Goal: Task Accomplishment & Management: Manage account settings

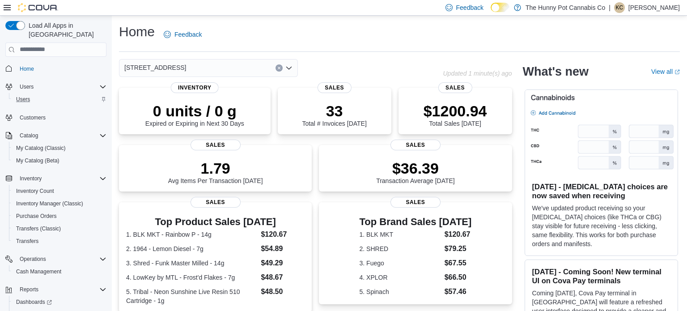
scroll to position [27, 0]
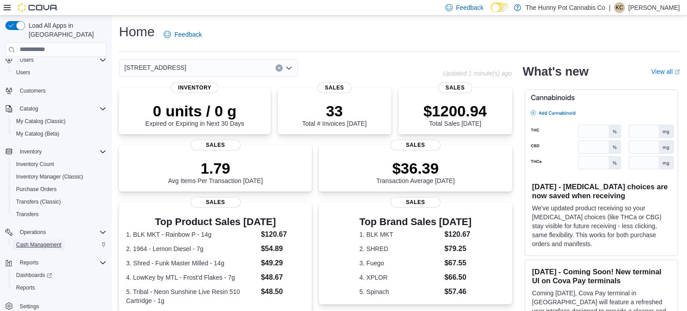
click at [41, 241] on span "Cash Management" at bounding box center [38, 244] width 45 height 7
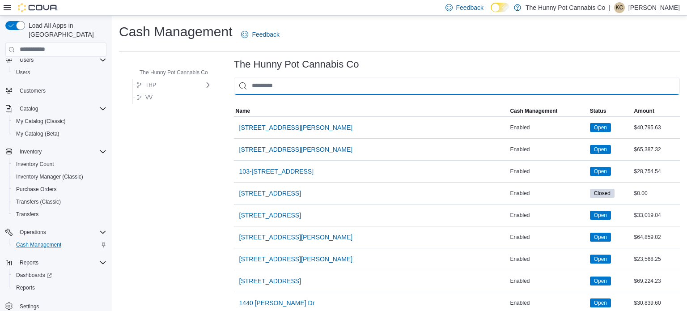
click at [280, 82] on input "This is a search bar. As you type, the results lower in the page will automatic…" at bounding box center [457, 86] width 446 height 18
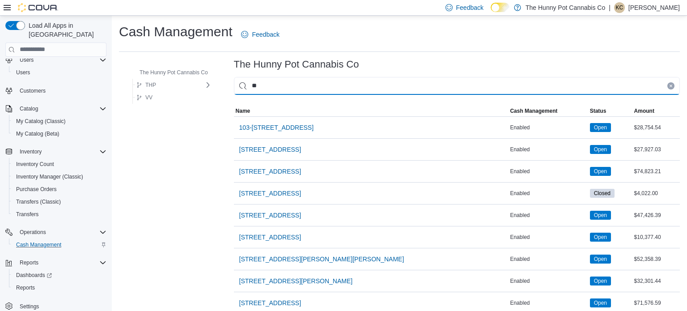
type input "***"
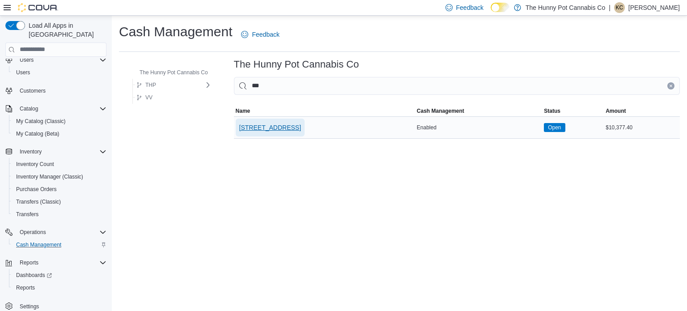
click at [276, 133] on span "334 Wellington Rd" at bounding box center [270, 127] width 62 height 18
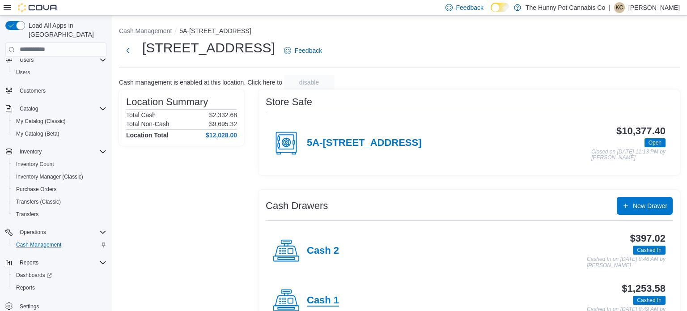
click at [329, 298] on h4 "Cash 1" at bounding box center [323, 301] width 32 height 12
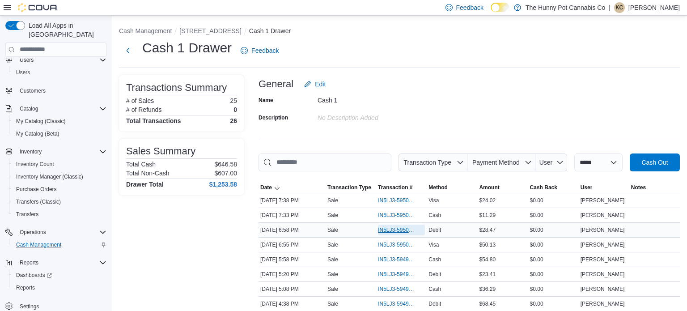
click at [397, 231] on span "IN5LJ3-5950392" at bounding box center [397, 229] width 38 height 7
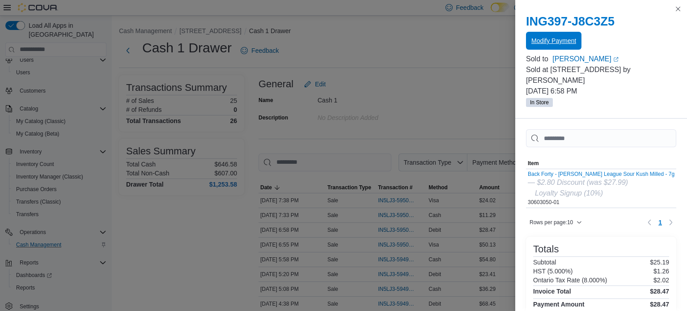
click at [548, 45] on span "Modify Payment" at bounding box center [553, 40] width 45 height 9
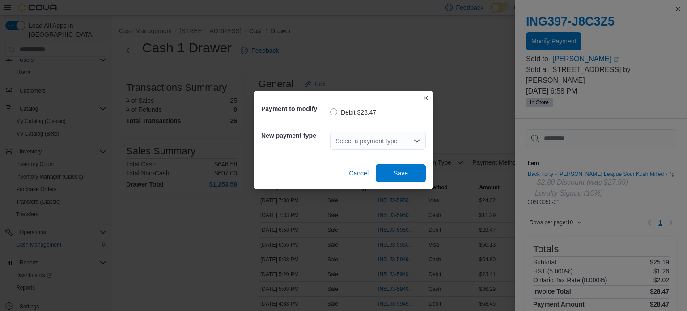
click at [397, 146] on div "Select a payment type" at bounding box center [378, 141] width 96 height 18
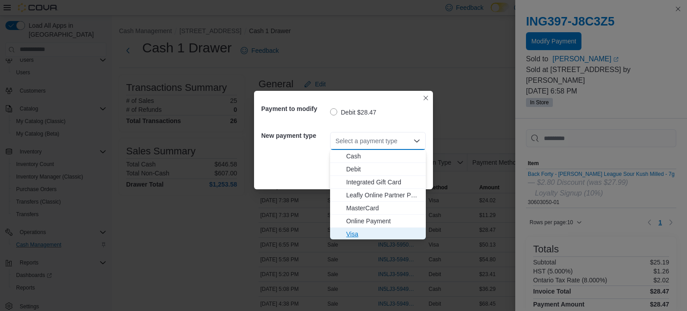
click at [358, 231] on span "Visa" at bounding box center [383, 233] width 74 height 9
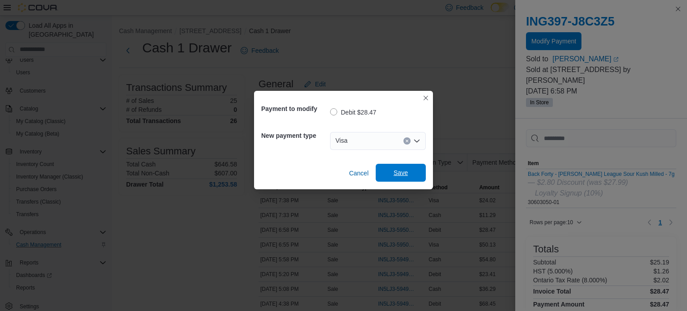
click at [408, 173] on span "Save" at bounding box center [400, 173] width 39 height 18
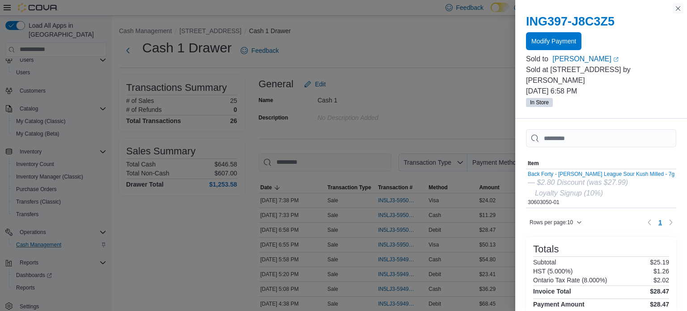
click at [679, 10] on button "Close this dialog" at bounding box center [677, 8] width 11 height 11
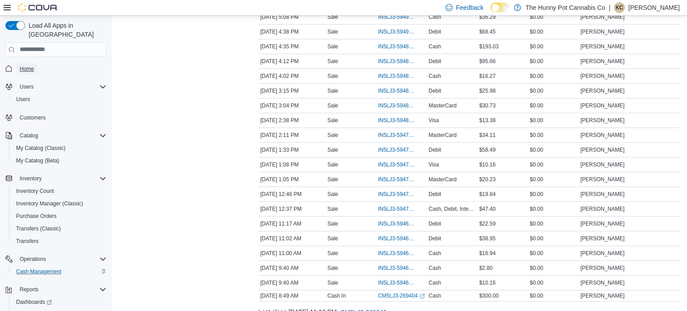
click at [27, 65] on span "Home" at bounding box center [27, 68] width 14 height 7
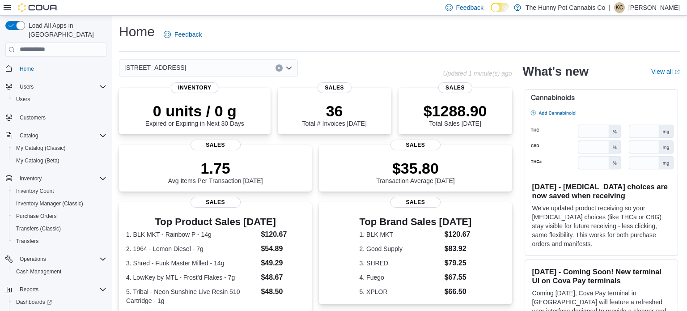
click at [653, 6] on p "[PERSON_NAME]" at bounding box center [653, 7] width 51 height 11
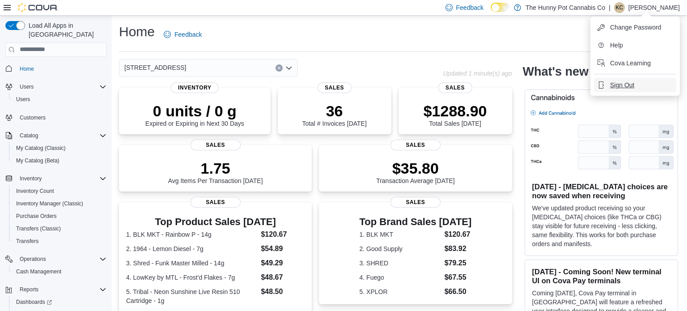
click at [621, 86] on span "Sign Out" at bounding box center [622, 84] width 24 height 9
